Goal: Task Accomplishment & Management: Manage account settings

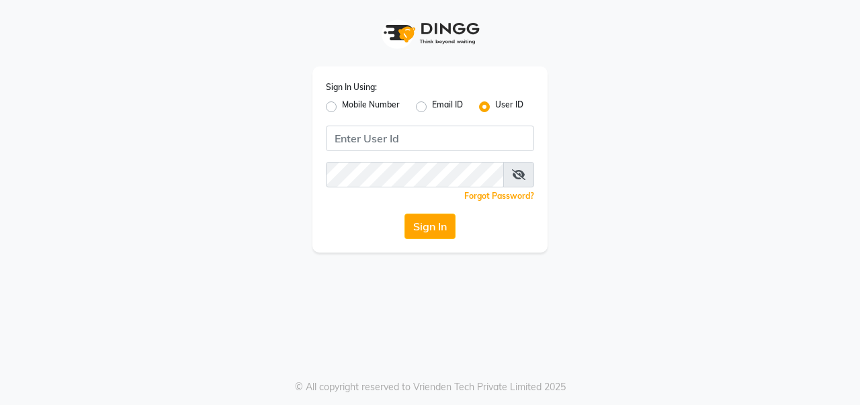
click at [342, 103] on label "Mobile Number" at bounding box center [371, 107] width 58 height 16
click at [342, 103] on input "Mobile Number" at bounding box center [346, 103] width 9 height 9
radio input "true"
radio input "false"
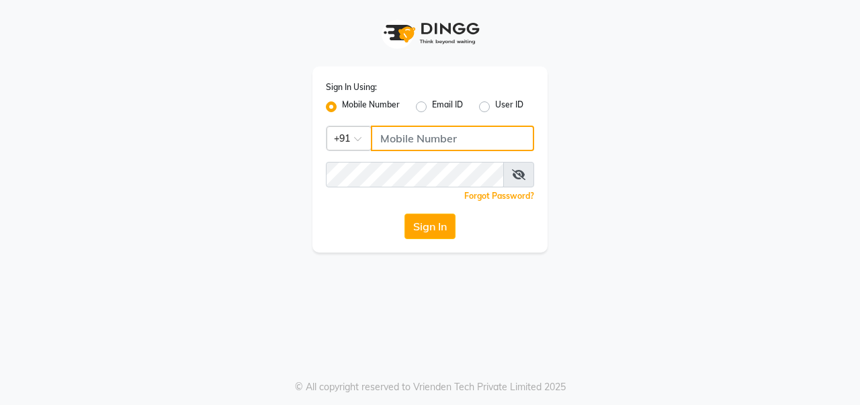
click at [407, 136] on input "Username" at bounding box center [452, 139] width 163 height 26
type input "8731984711"
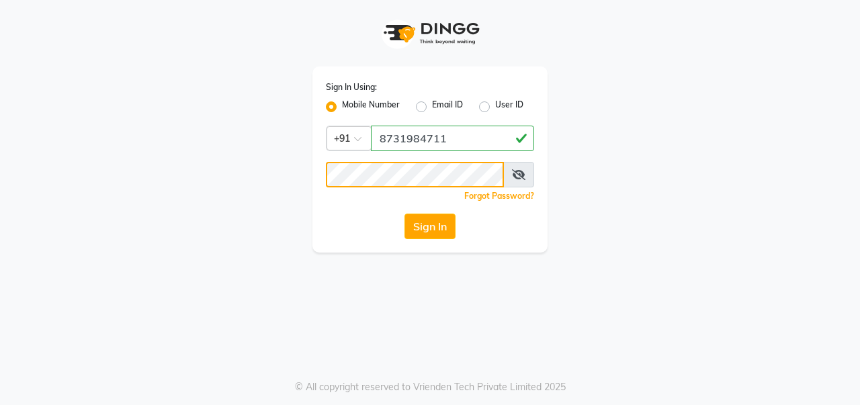
click at [404, 214] on button "Sign In" at bounding box center [429, 227] width 51 height 26
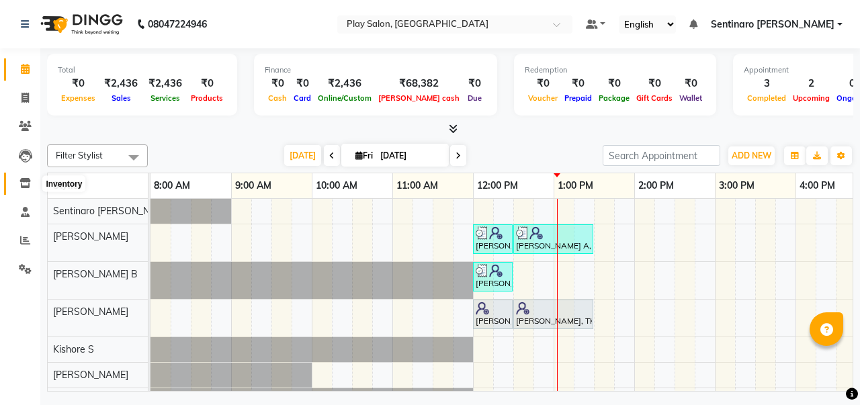
click at [28, 182] on icon at bounding box center [24, 183] width 11 height 10
select select
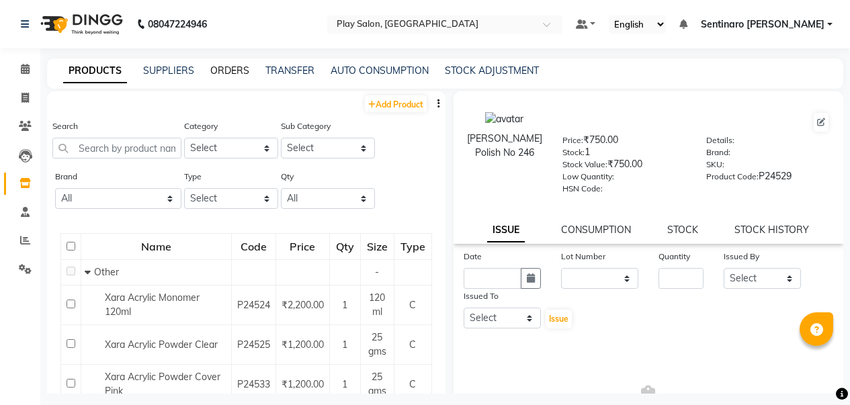
click at [228, 71] on link "ORDERS" at bounding box center [229, 71] width 39 height 12
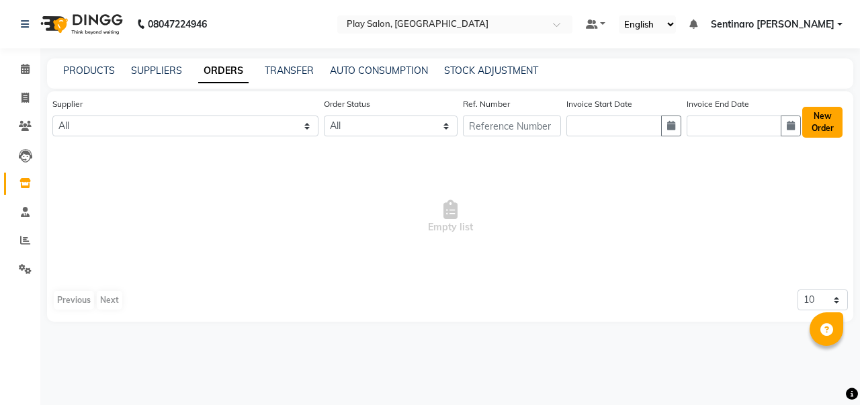
click at [826, 124] on button "New Order" at bounding box center [822, 122] width 40 height 31
select select "true"
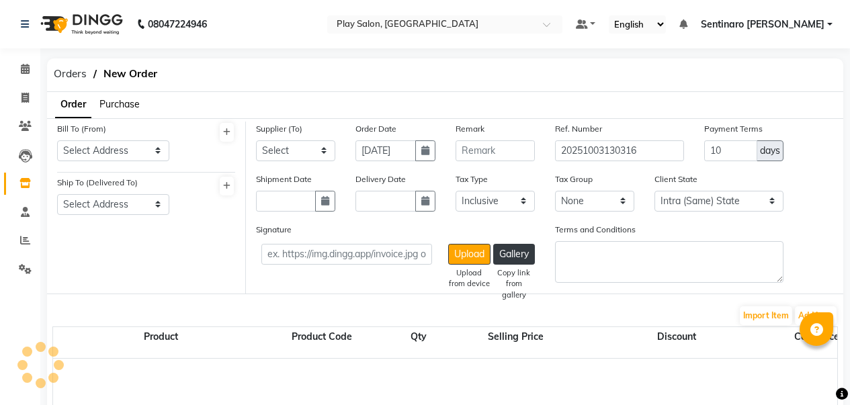
select select "4423"
click at [124, 106] on span "Purchase" at bounding box center [119, 104] width 40 height 12
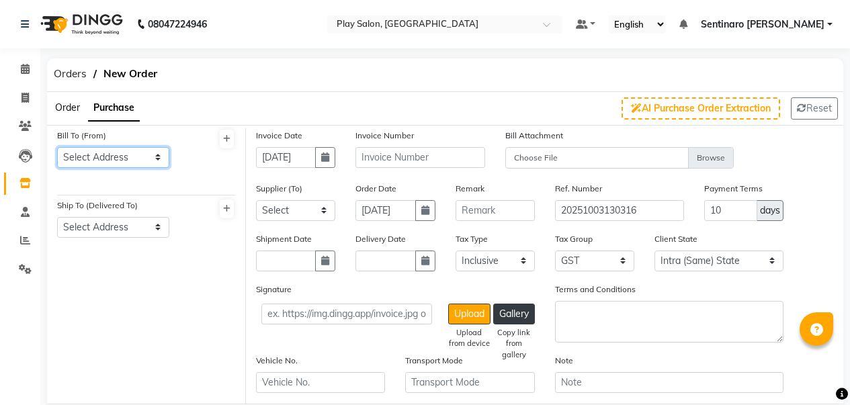
click at [93, 153] on select "Select Address [STREET_ADDRESS] INDIA PVT LTD" at bounding box center [113, 157] width 112 height 21
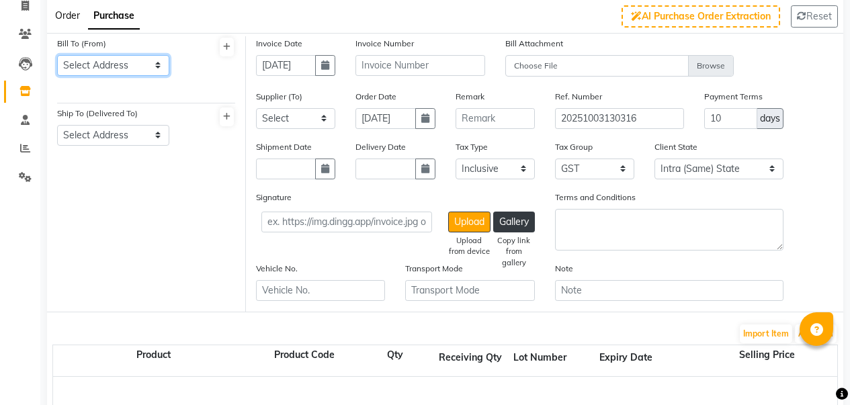
scroll to position [126, 0]
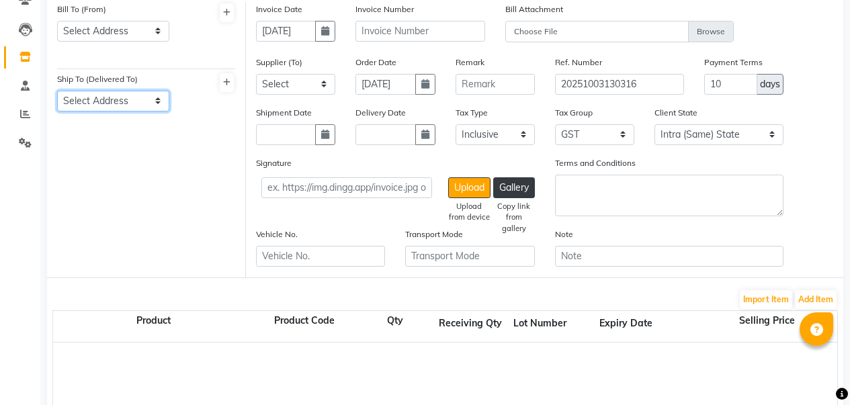
click at [141, 108] on select "Select Address Play [GEOGRAPHIC_DATA][PERSON_NAME]" at bounding box center [113, 101] width 112 height 21
select select "1762"
click at [57, 91] on select "Select Address Play [GEOGRAPHIC_DATA][PERSON_NAME]" at bounding box center [113, 101] width 112 height 21
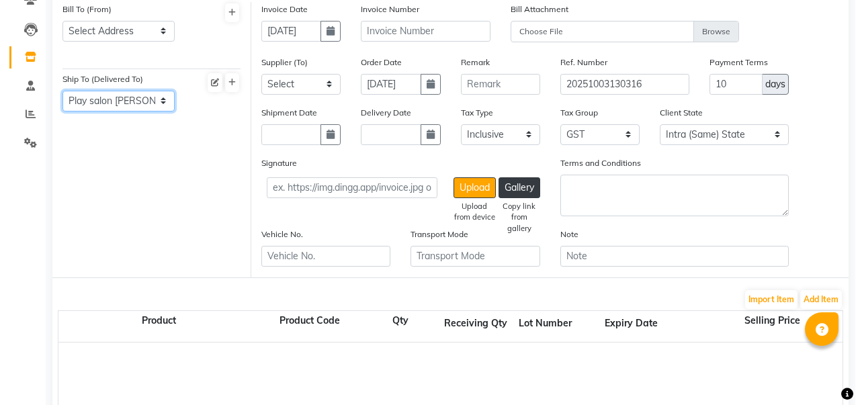
scroll to position [127, 0]
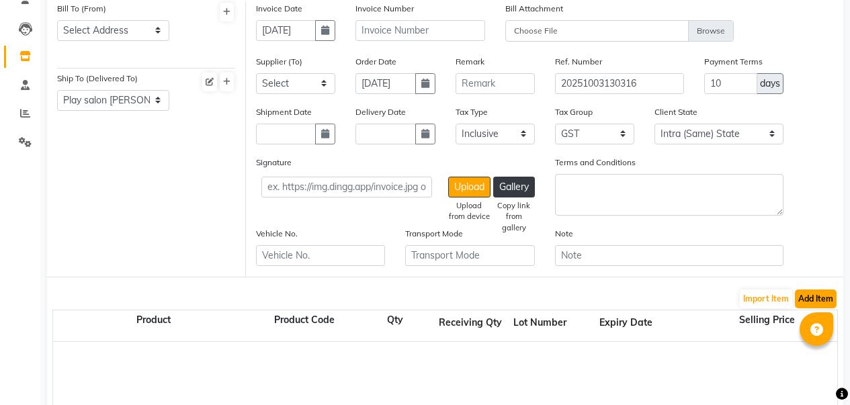
click at [806, 300] on button "Add Item" at bounding box center [816, 299] width 42 height 19
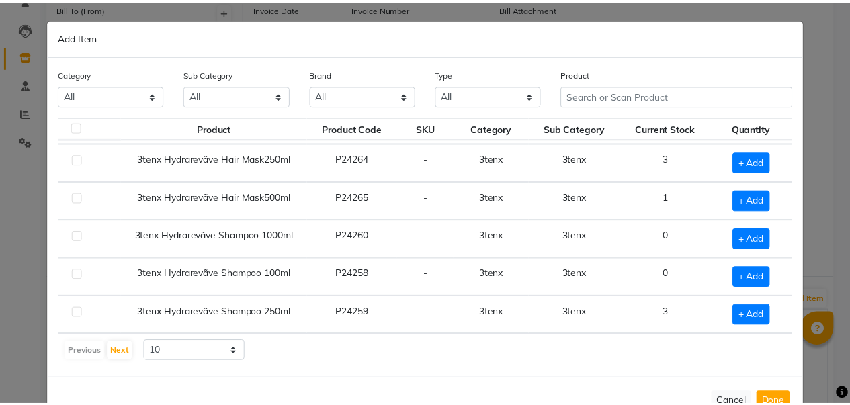
scroll to position [26, 0]
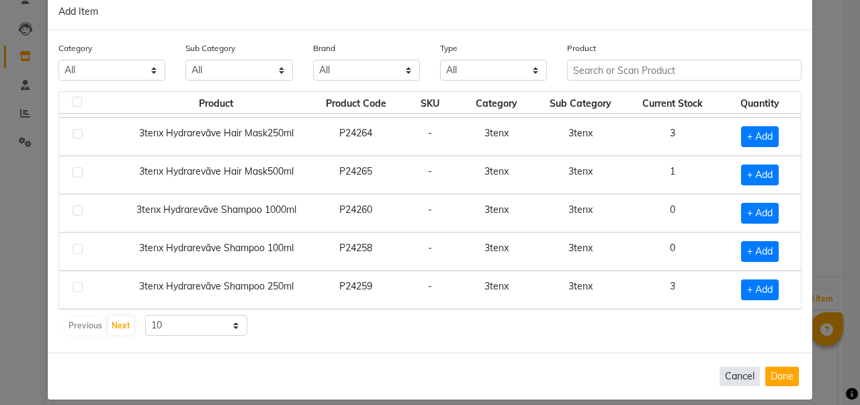
click at [736, 382] on button "Cancel" at bounding box center [740, 376] width 40 height 19
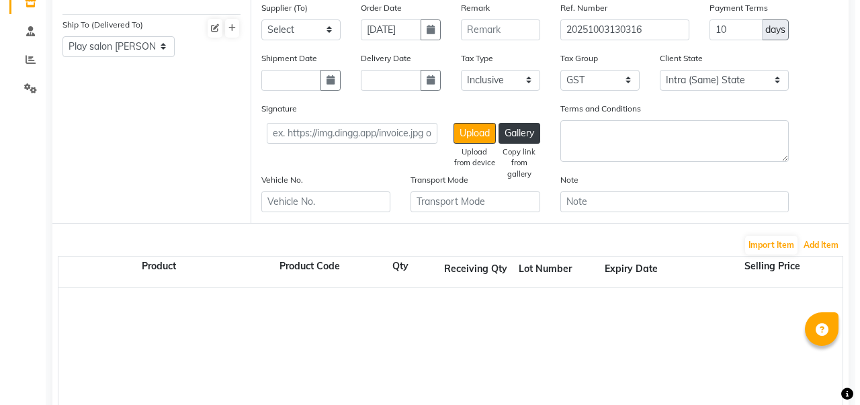
scroll to position [0, 0]
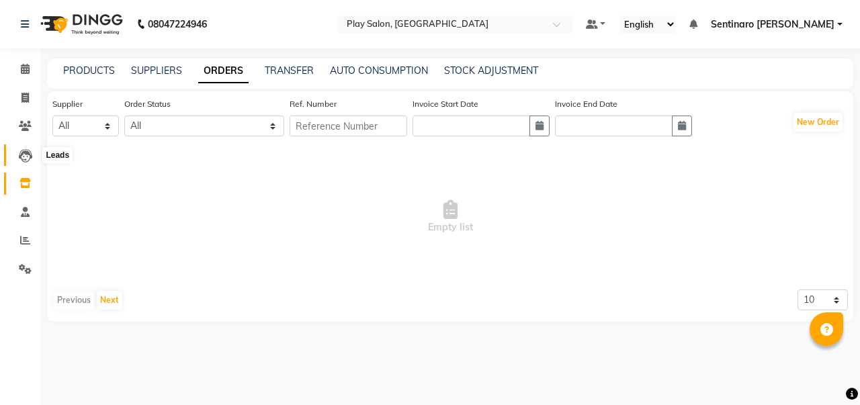
click at [22, 154] on icon at bounding box center [25, 155] width 13 height 13
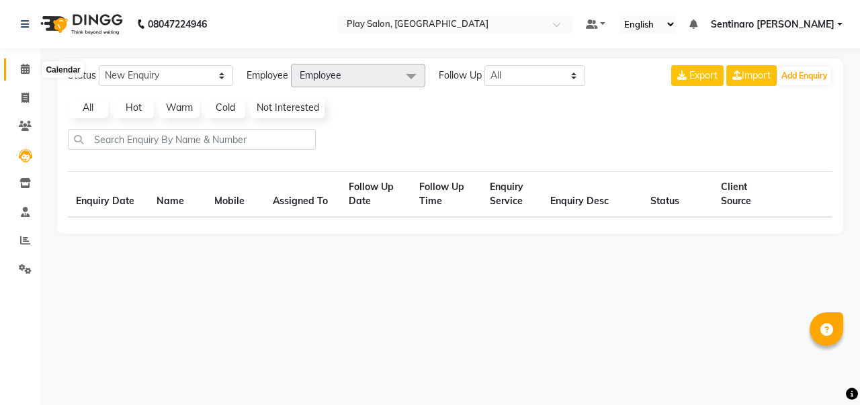
click at [26, 73] on icon at bounding box center [25, 69] width 9 height 10
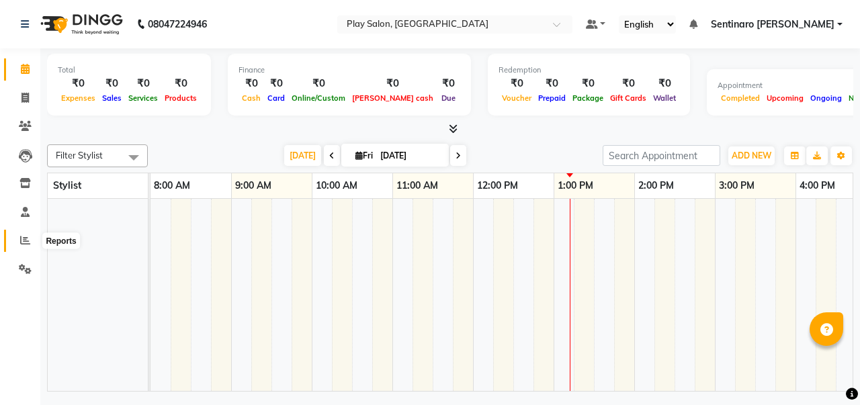
click at [26, 241] on icon at bounding box center [25, 240] width 10 height 10
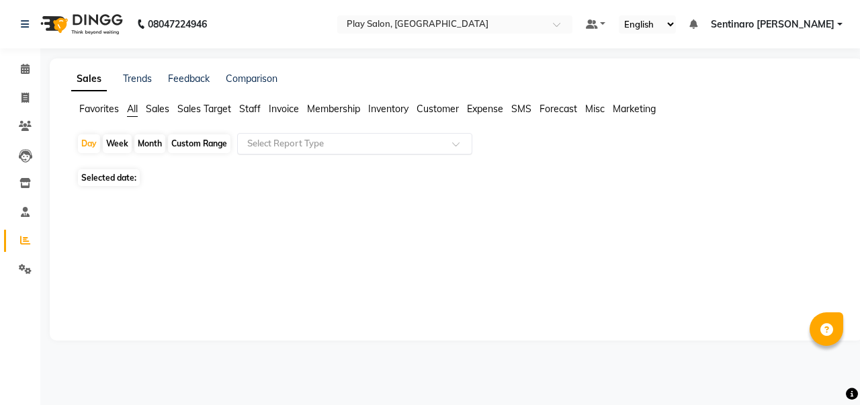
click at [308, 146] on input "text" at bounding box center [342, 143] width 194 height 13
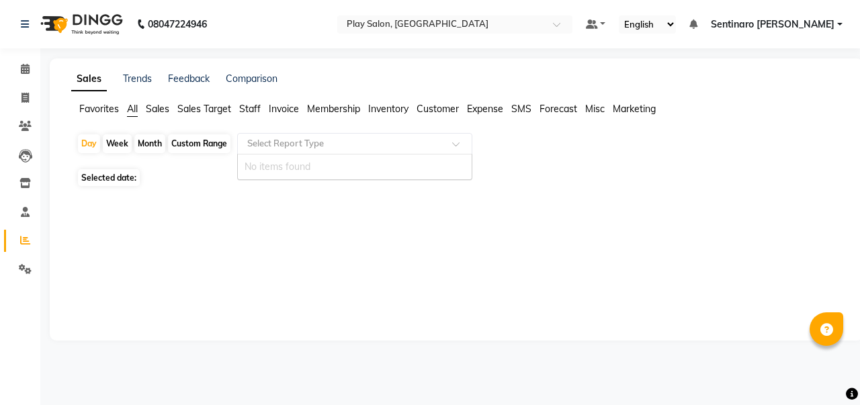
click at [308, 146] on input "text" at bounding box center [342, 143] width 194 height 13
